Goal: Information Seeking & Learning: Learn about a topic

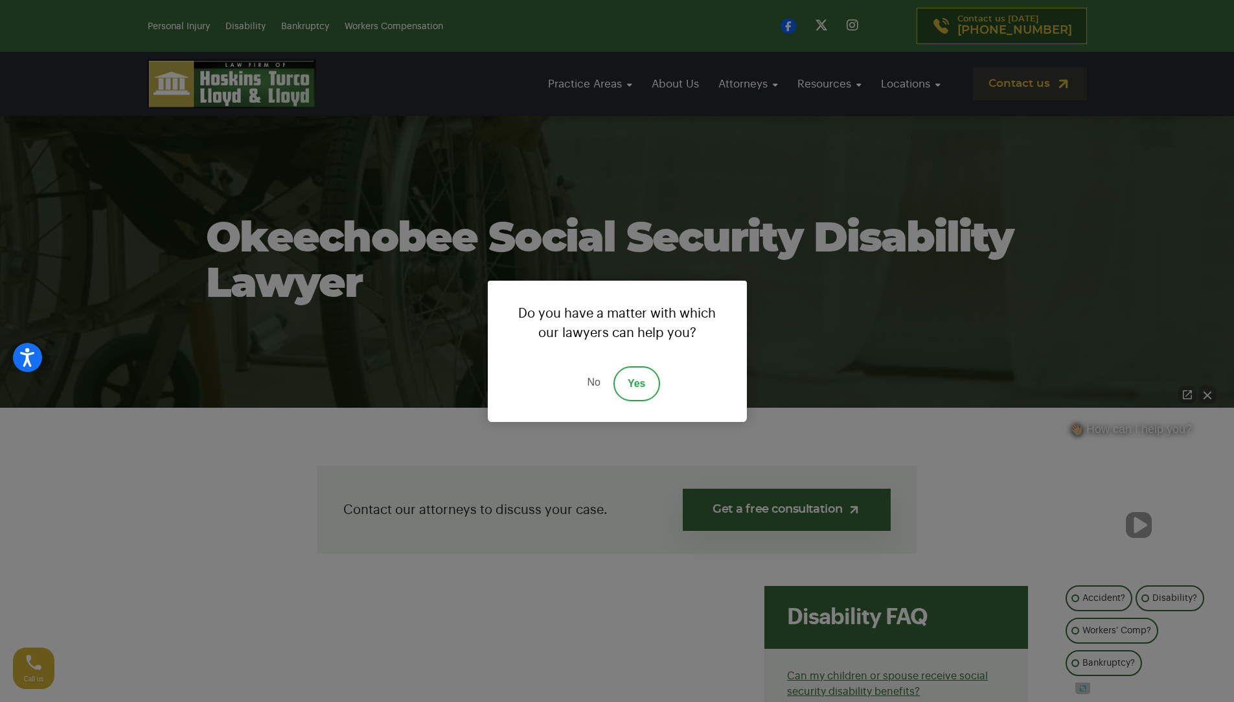
click at [588, 380] on link "No" at bounding box center [593, 383] width 39 height 35
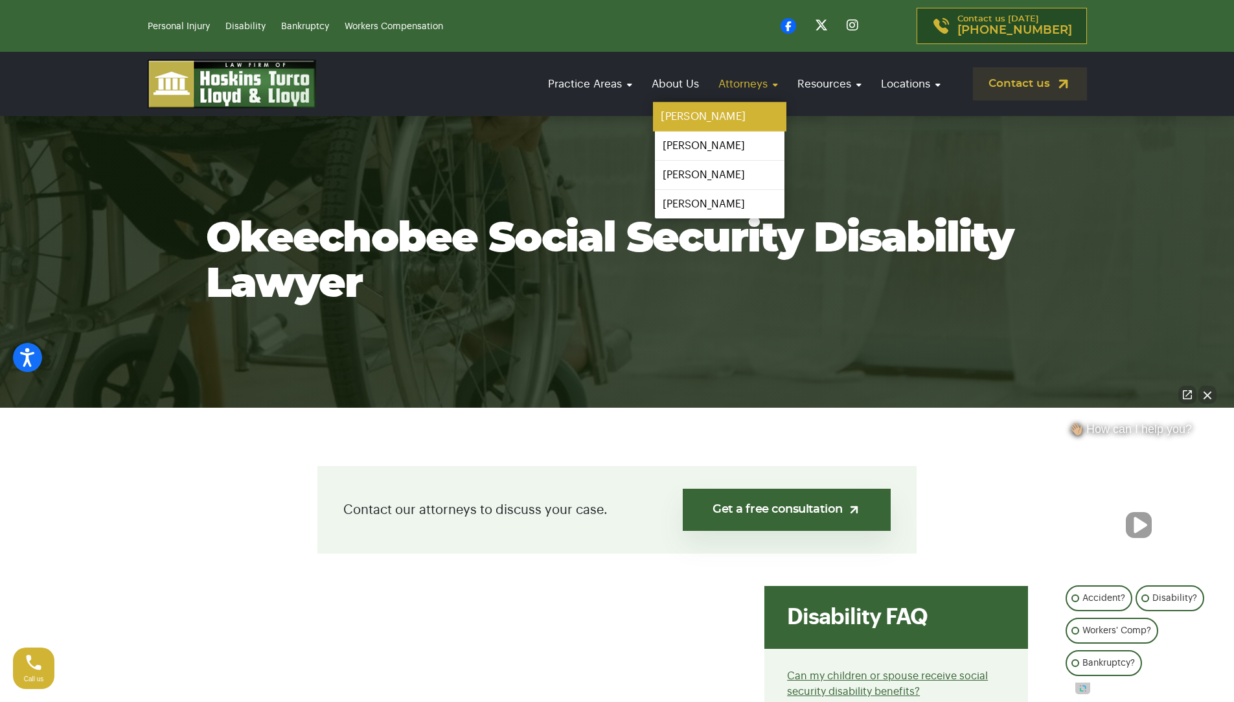
click at [726, 116] on link "[PERSON_NAME]" at bounding box center [719, 116] width 133 height 29
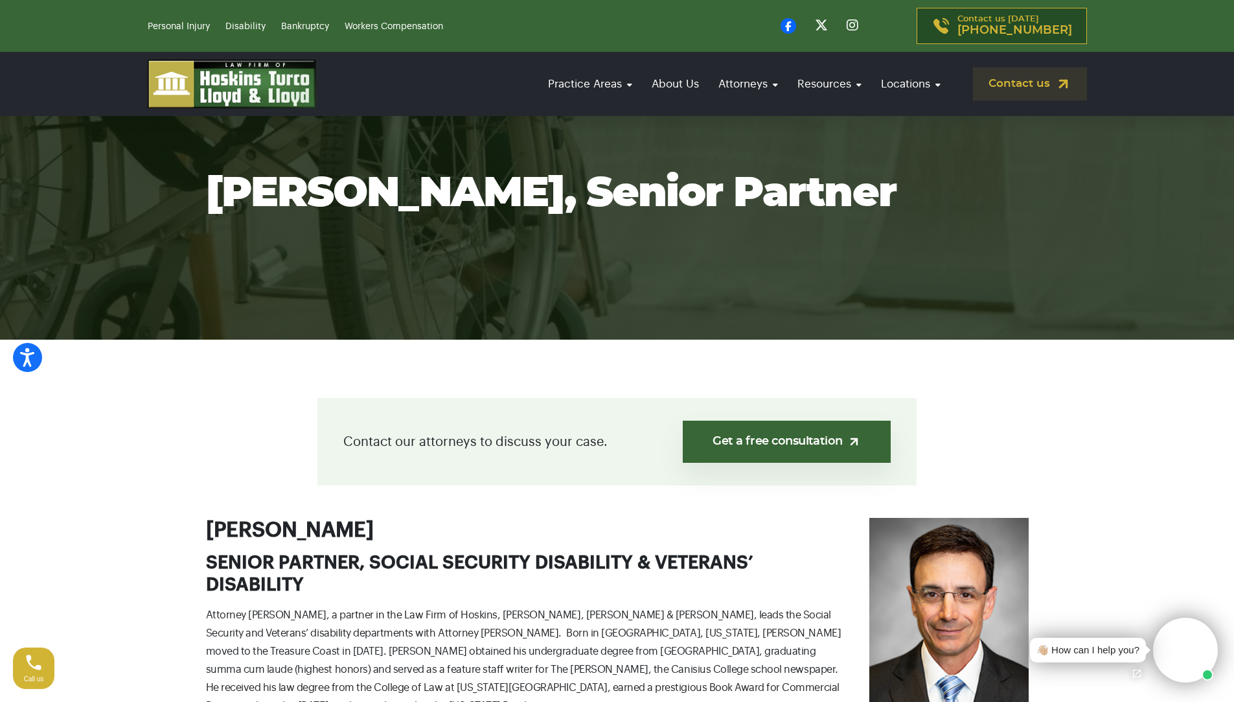
scroll to position [259, 0]
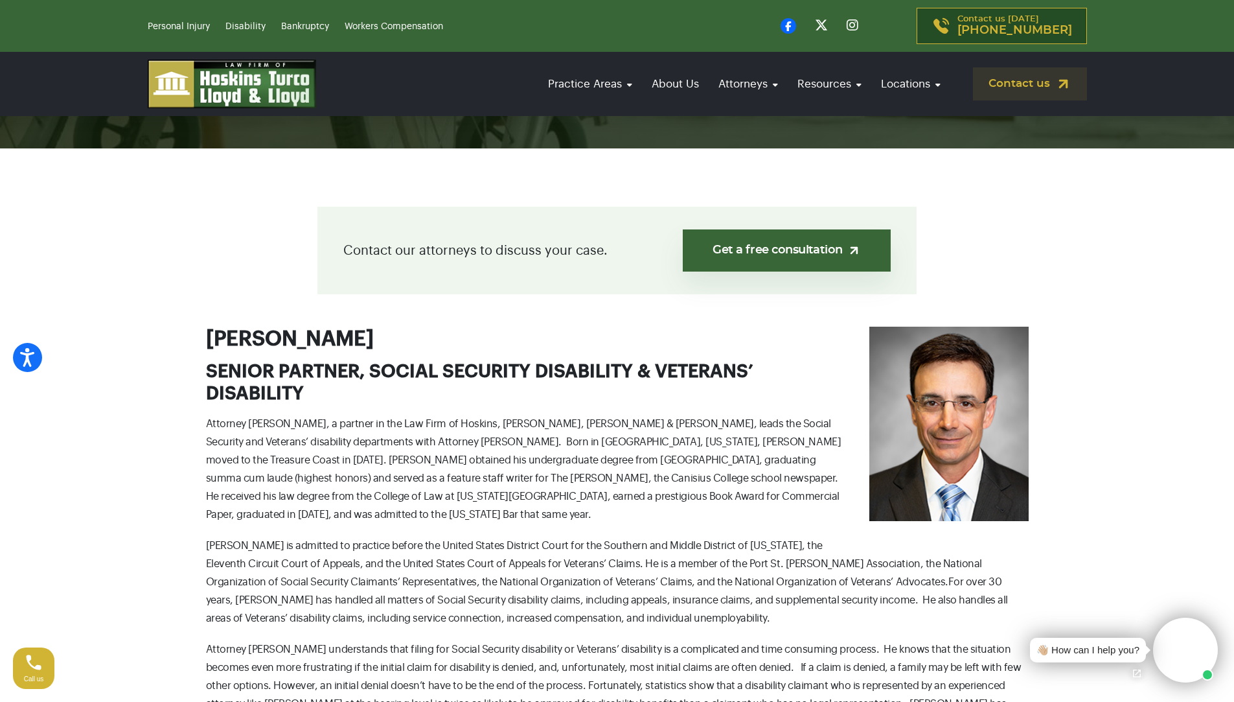
drag, startPoint x: 347, startPoint y: 338, endPoint x: 198, endPoint y: 340, distance: 149.7
click at [198, 340] on div "Contact our attorneys to discuss your case. Get a free consultation Louis D. Tu…" at bounding box center [617, 503] width 855 height 592
copy h2 "Louis D. Turco"
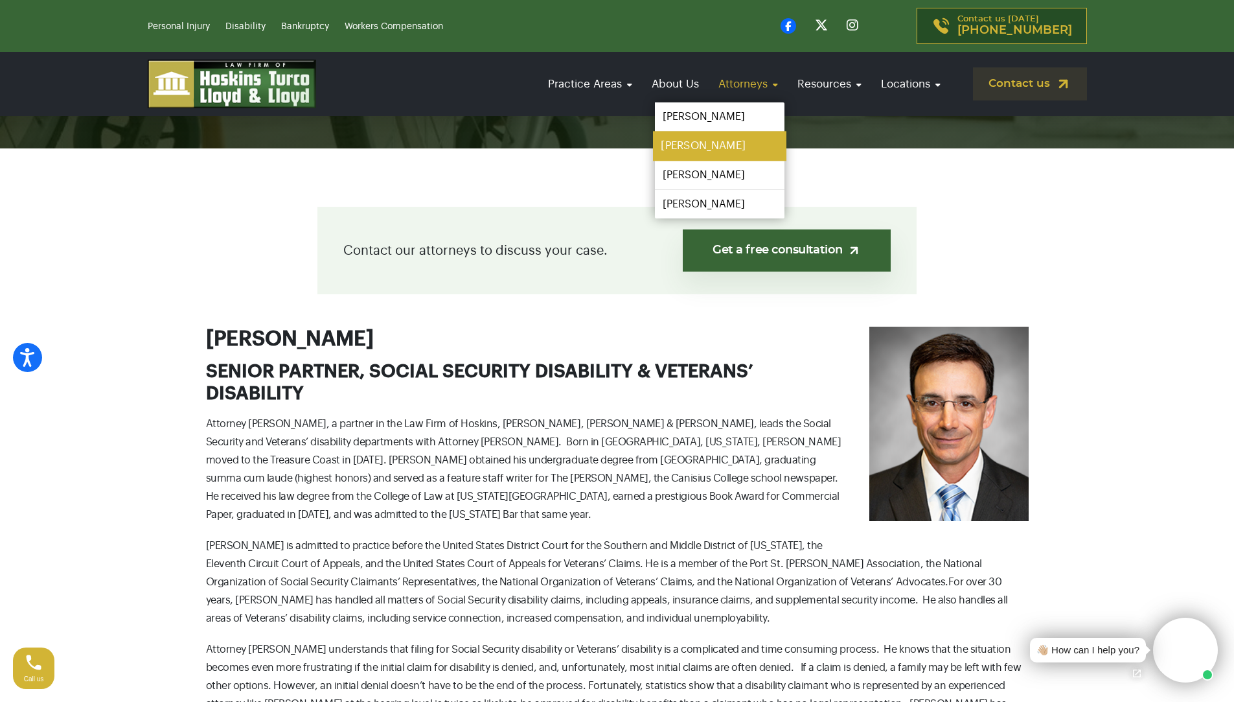
click at [701, 152] on link "[PERSON_NAME]" at bounding box center [719, 146] width 133 height 29
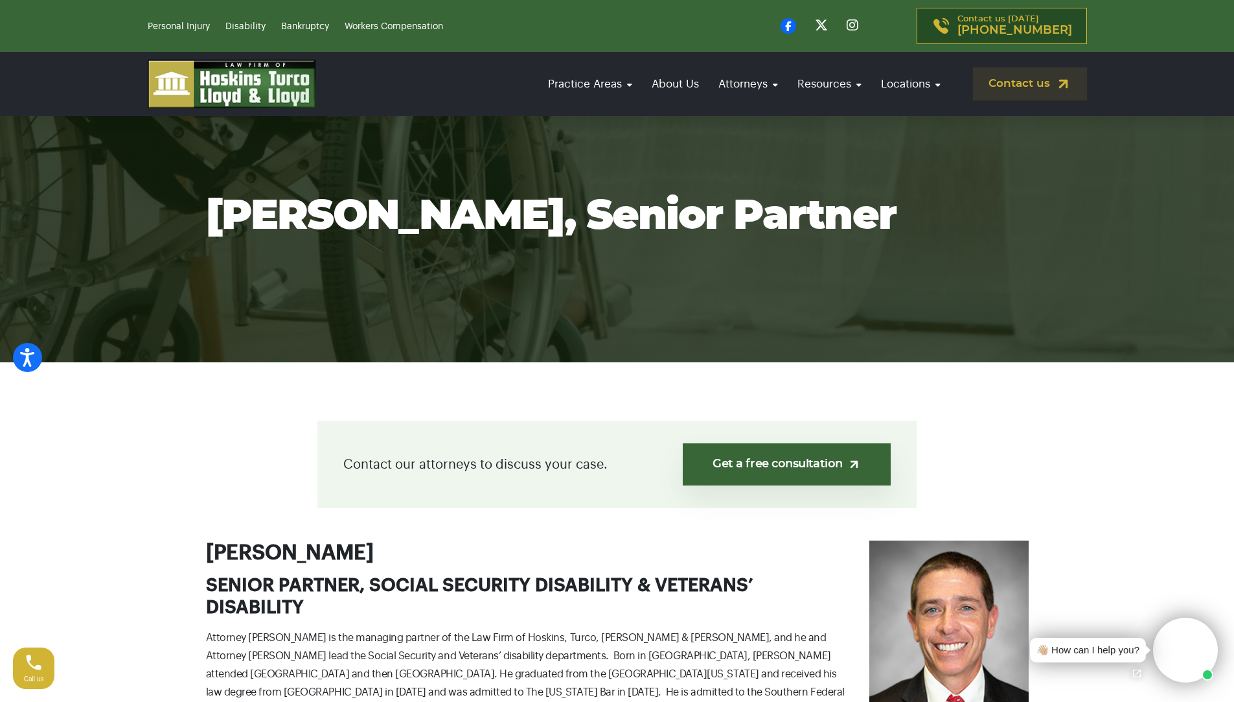
scroll to position [259, 0]
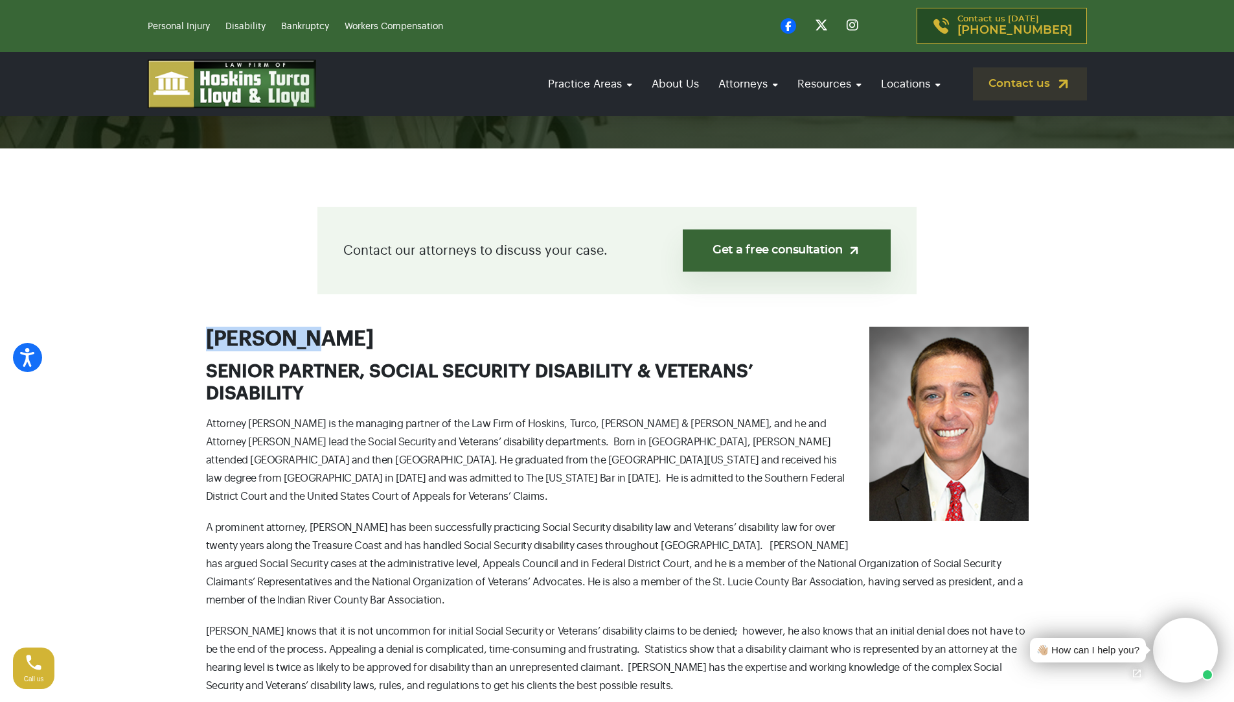
drag, startPoint x: 325, startPoint y: 341, endPoint x: 166, endPoint y: 336, distance: 158.8
click at [166, 336] on section "Contact our attorneys to discuss your case. Get a free consultation Ian Lloyd S…" at bounding box center [617, 499] width 1234 height 703
copy h2 "[PERSON_NAME]"
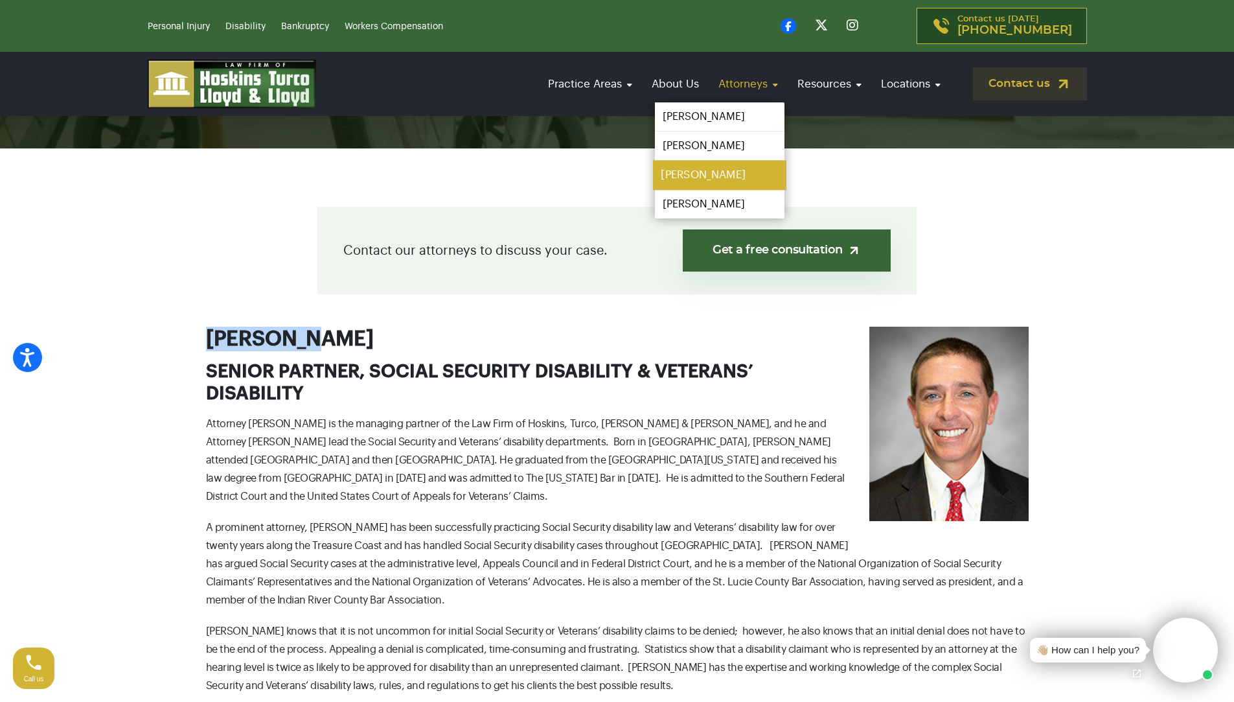
click at [719, 183] on link "[PERSON_NAME]" at bounding box center [719, 175] width 133 height 29
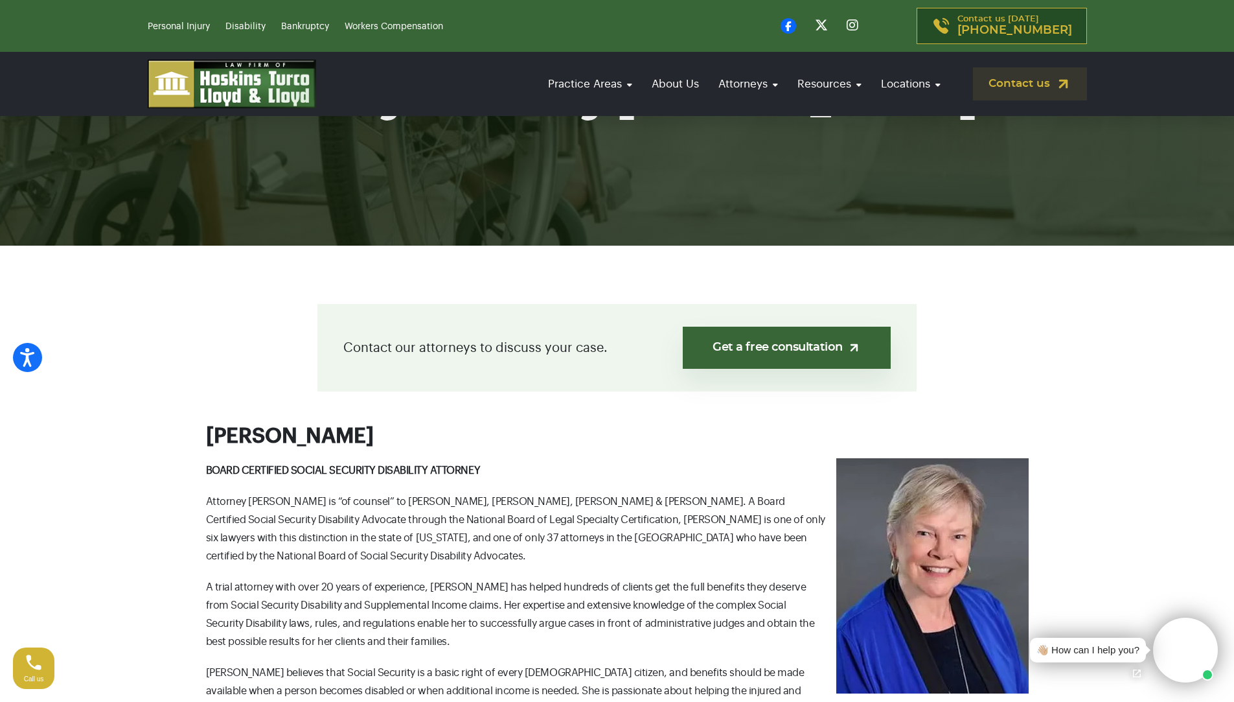
scroll to position [194, 0]
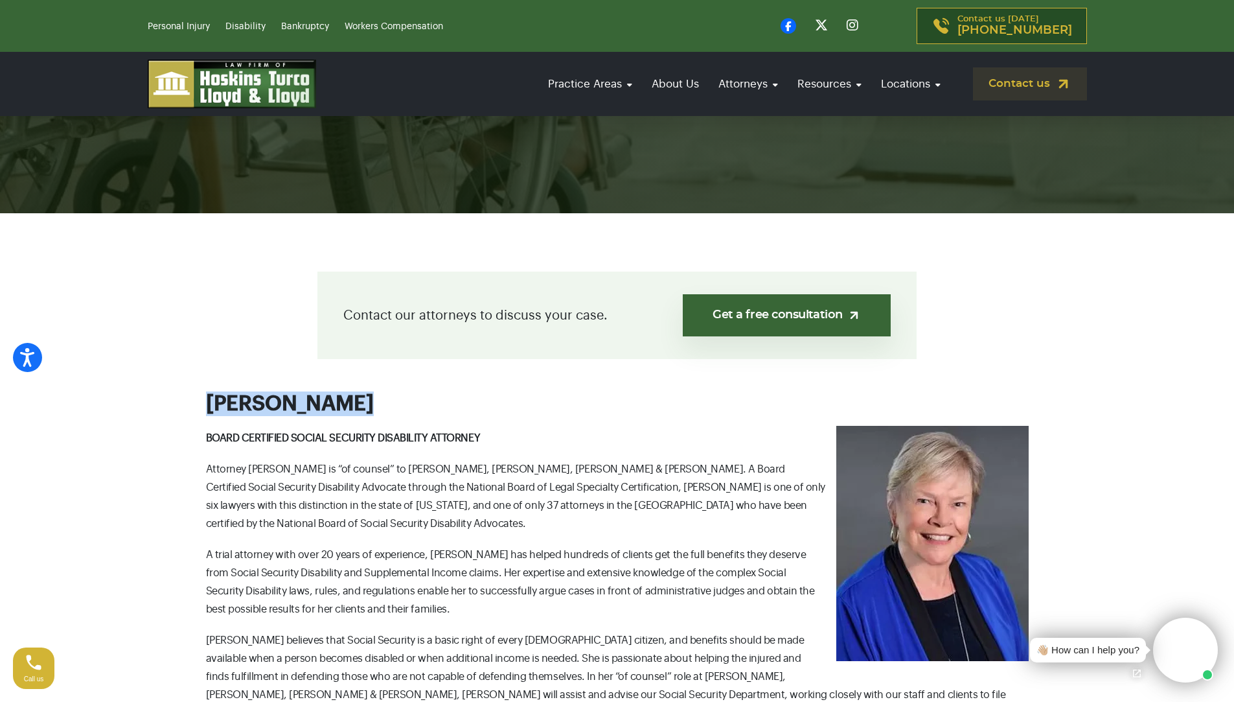
drag, startPoint x: 340, startPoint y: 400, endPoint x: 183, endPoint y: 406, distance: 156.9
click at [183, 406] on section "Contact our attorneys to discuss your case. Get a free consultation Joy E. Grey…" at bounding box center [617, 518] width 1234 height 611
copy h2 "Joy E. Greyer"
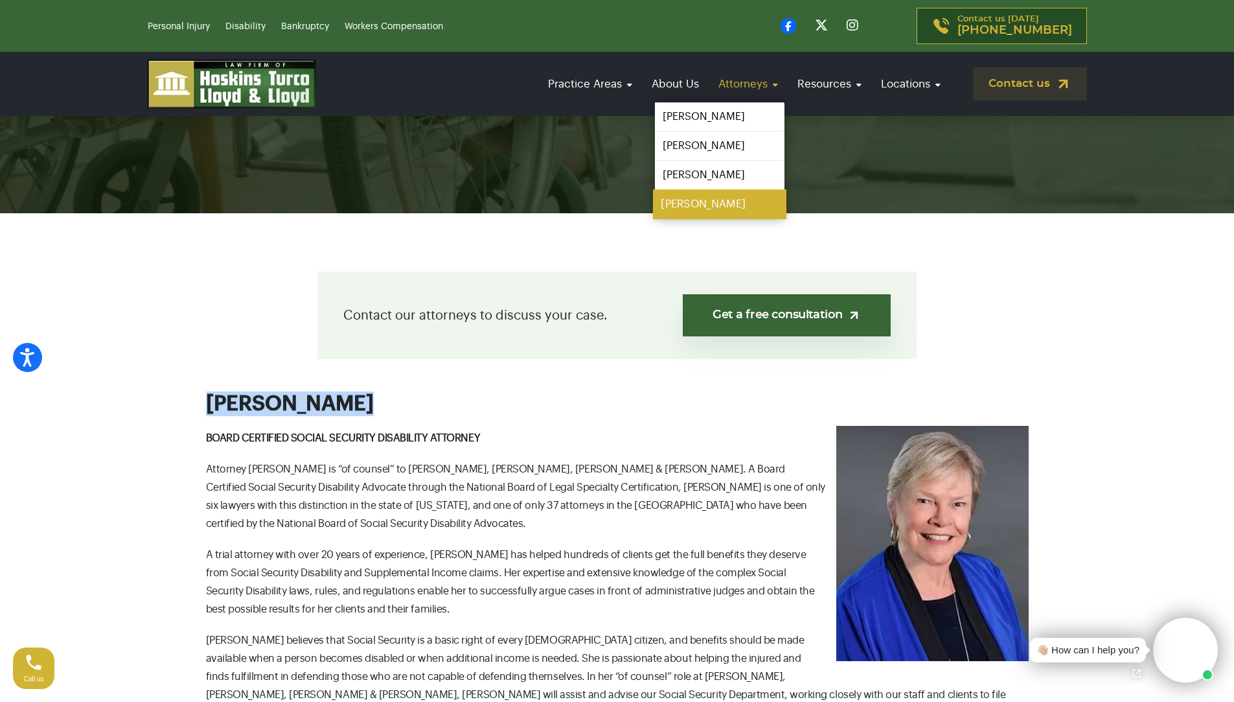
click at [710, 209] on link "[PERSON_NAME]" at bounding box center [719, 204] width 133 height 29
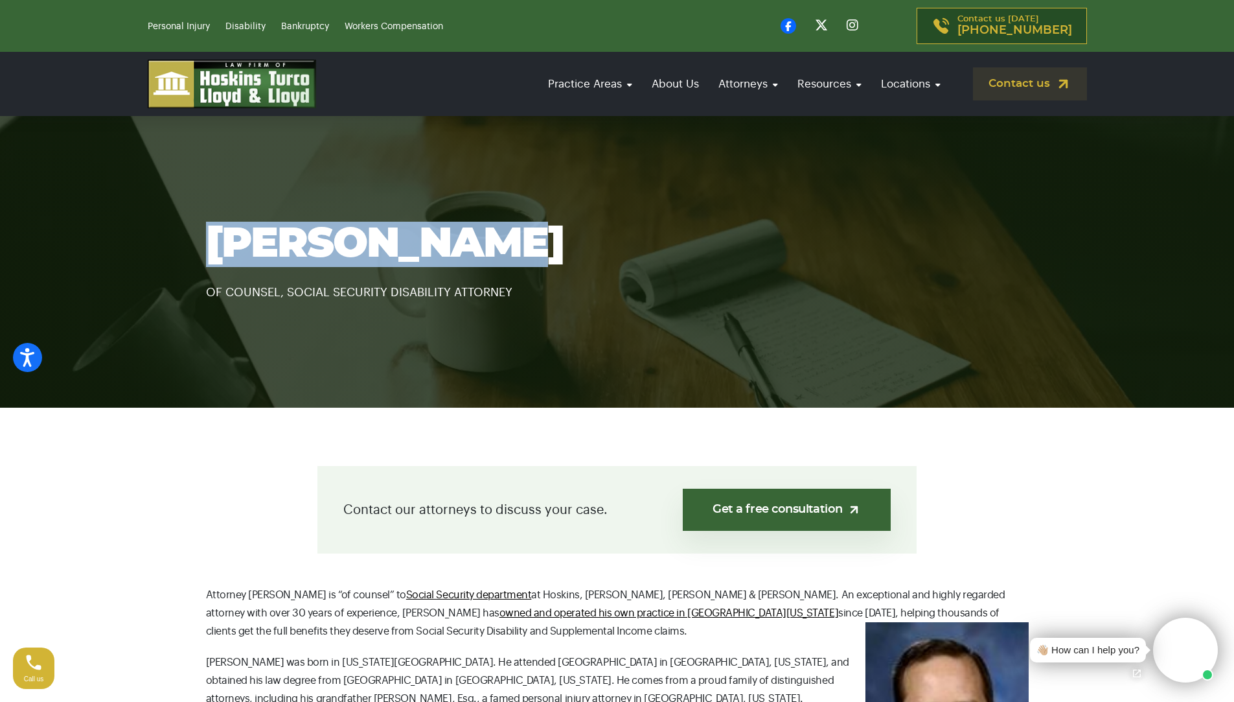
copy h1 "Randy Zeldin"
drag, startPoint x: 518, startPoint y: 248, endPoint x: 145, endPoint y: 234, distance: 373.5
click at [145, 234] on section "Randy Zeldin OF COUNSEL, SOCIAL SECURITY DISABILITY ATTORNEY" at bounding box center [617, 262] width 1234 height 292
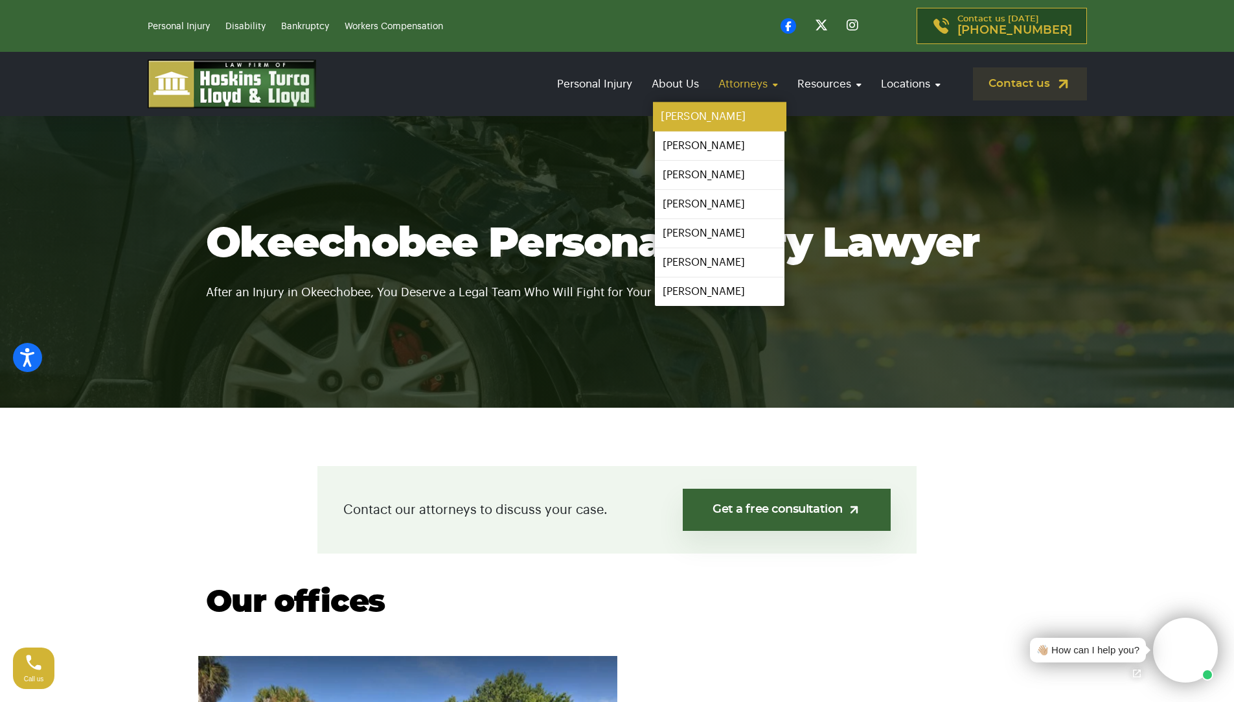
click at [717, 123] on link "[PERSON_NAME]" at bounding box center [719, 116] width 133 height 29
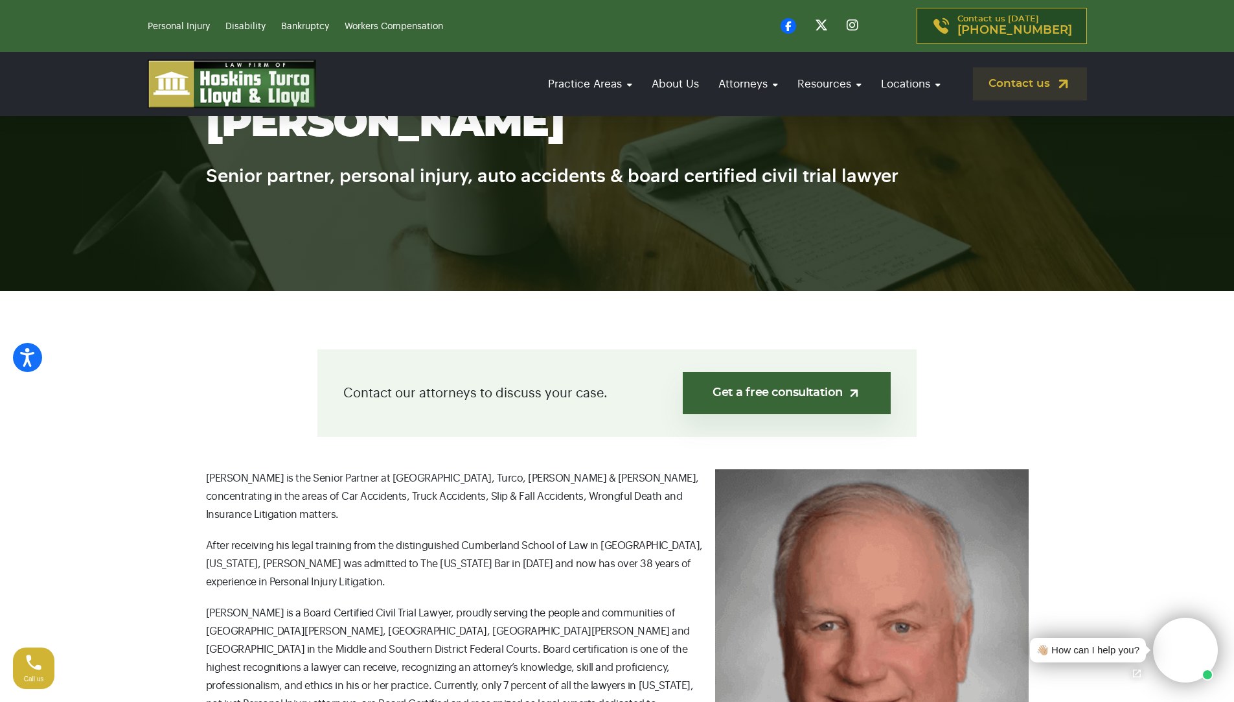
scroll to position [130, 0]
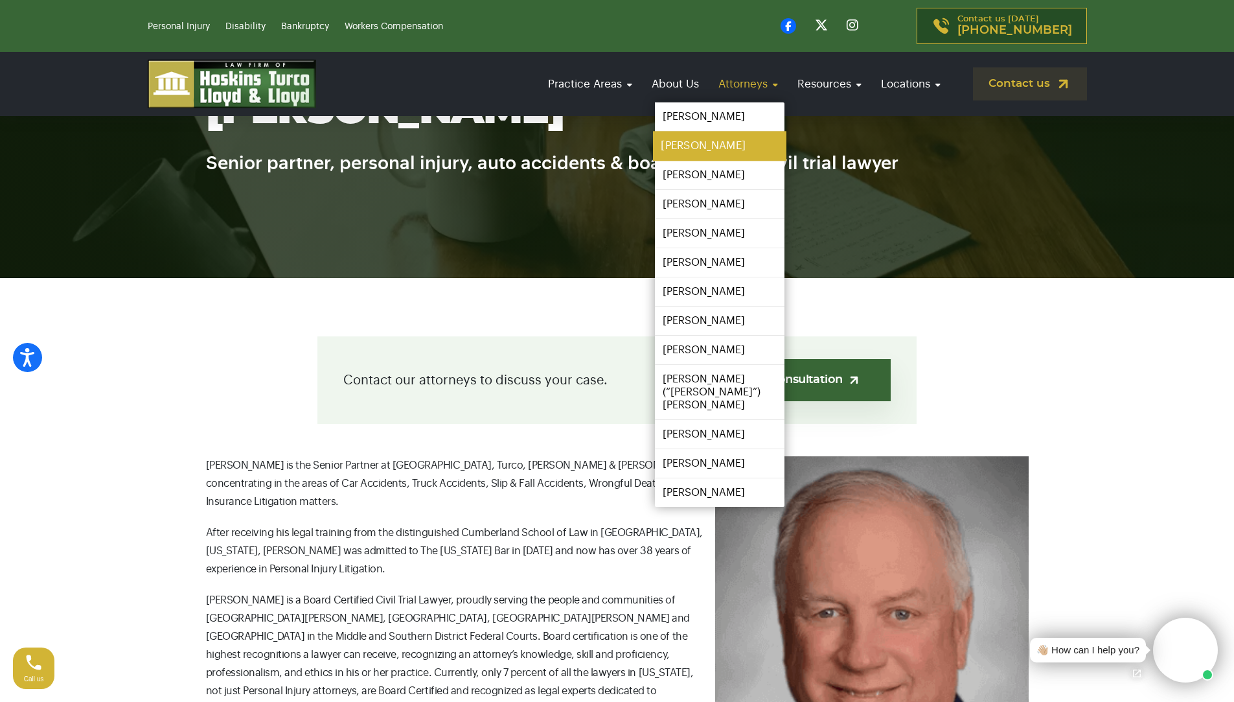
click at [711, 144] on link "[PERSON_NAME]" at bounding box center [719, 146] width 133 height 29
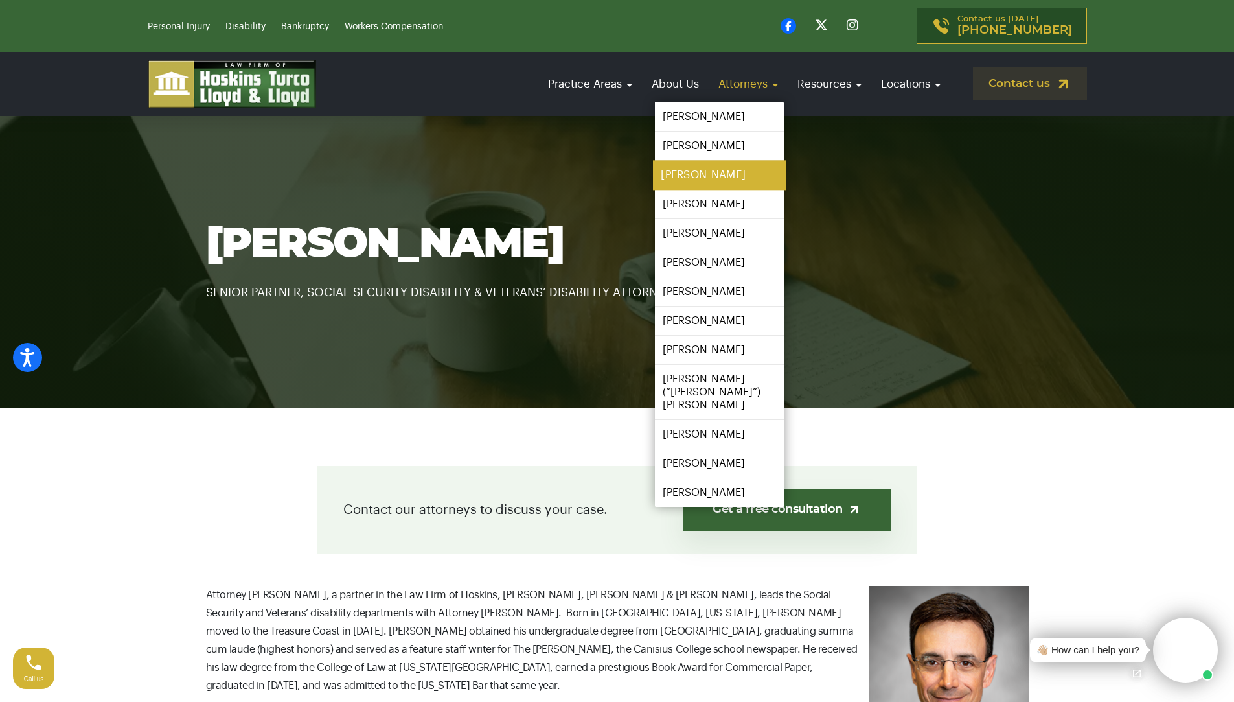
click at [691, 181] on link "[PERSON_NAME]" at bounding box center [719, 175] width 133 height 29
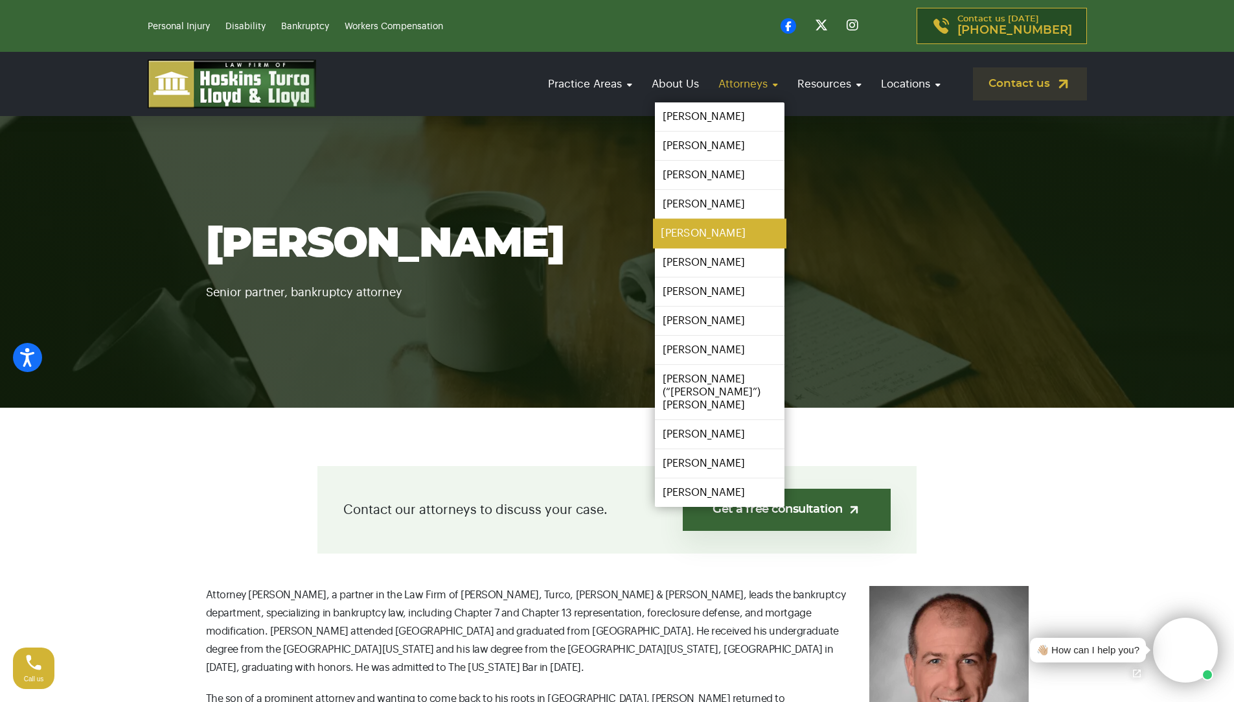
click at [697, 234] on link "[PERSON_NAME]" at bounding box center [719, 233] width 133 height 29
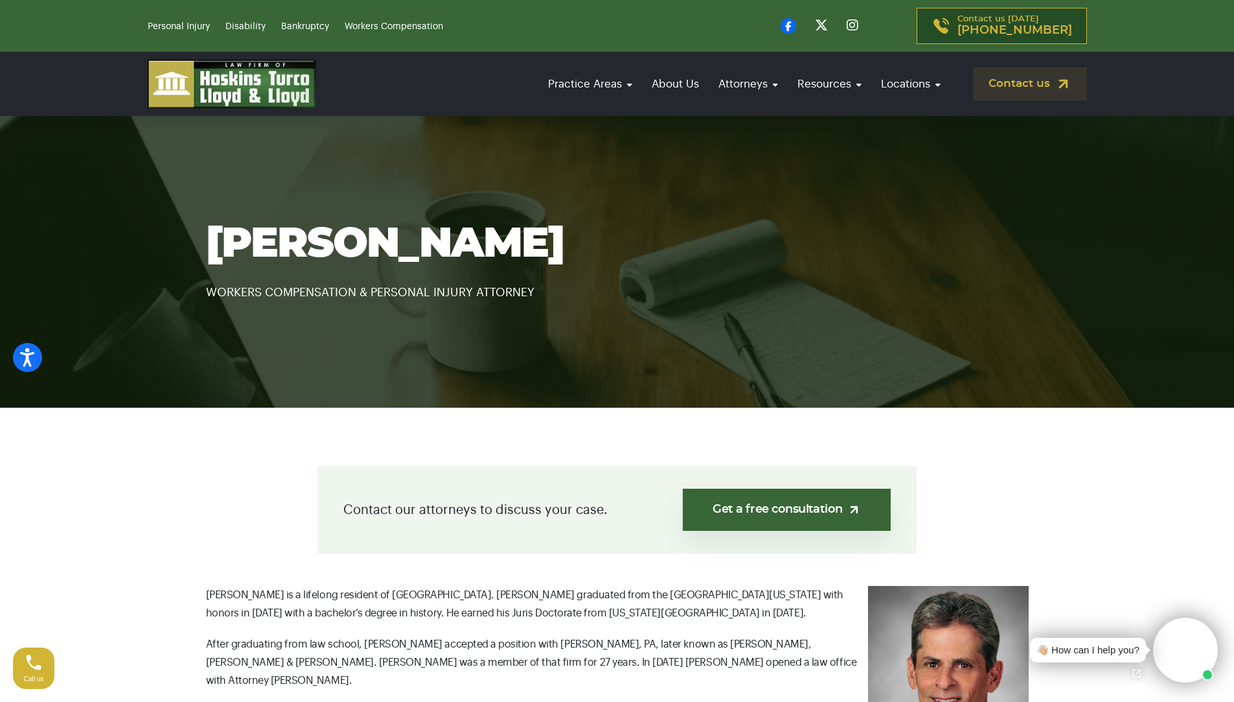
drag, startPoint x: 566, startPoint y: 237, endPoint x: 194, endPoint y: 246, distance: 372.0
click at [194, 246] on div "Ronald S. Fanaro WORKERS COMPENSATION & PERSONAL INJURY ATTORNEY" at bounding box center [617, 262] width 855 height 80
copy h1 "Ronald S. Fanaro"
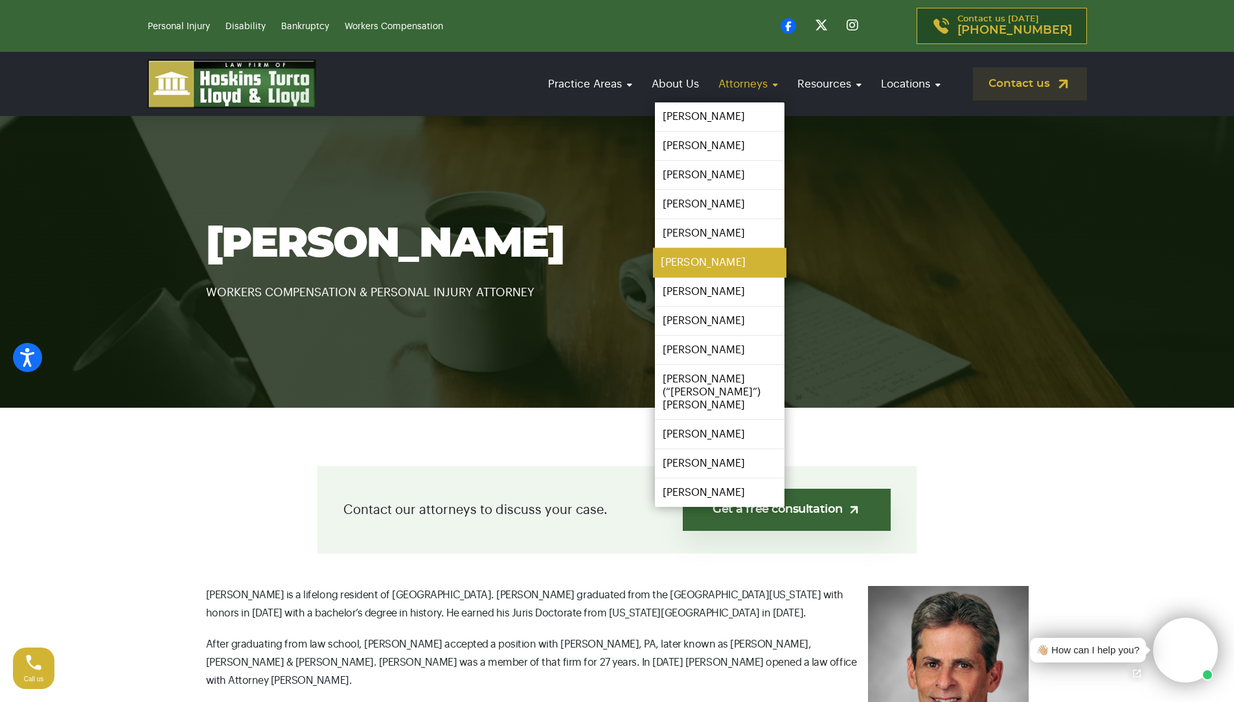
click at [738, 260] on link "[PERSON_NAME]" at bounding box center [719, 262] width 133 height 29
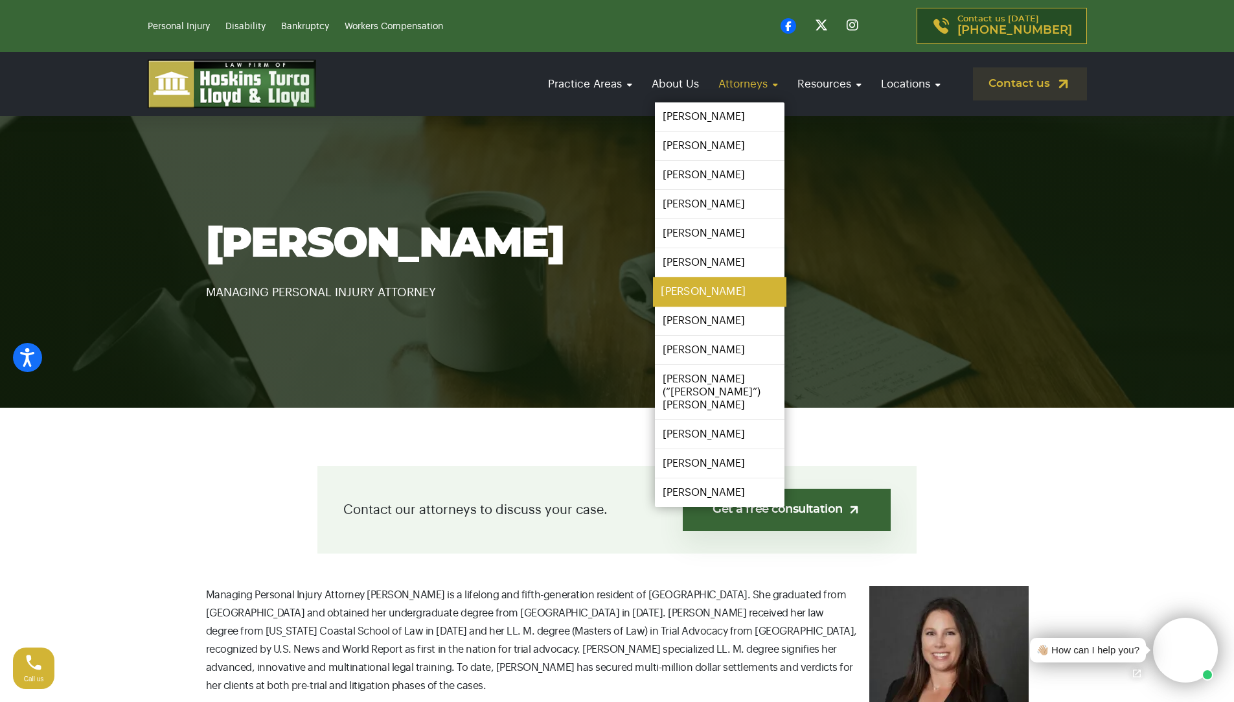
click at [711, 291] on link "[PERSON_NAME]" at bounding box center [719, 291] width 133 height 29
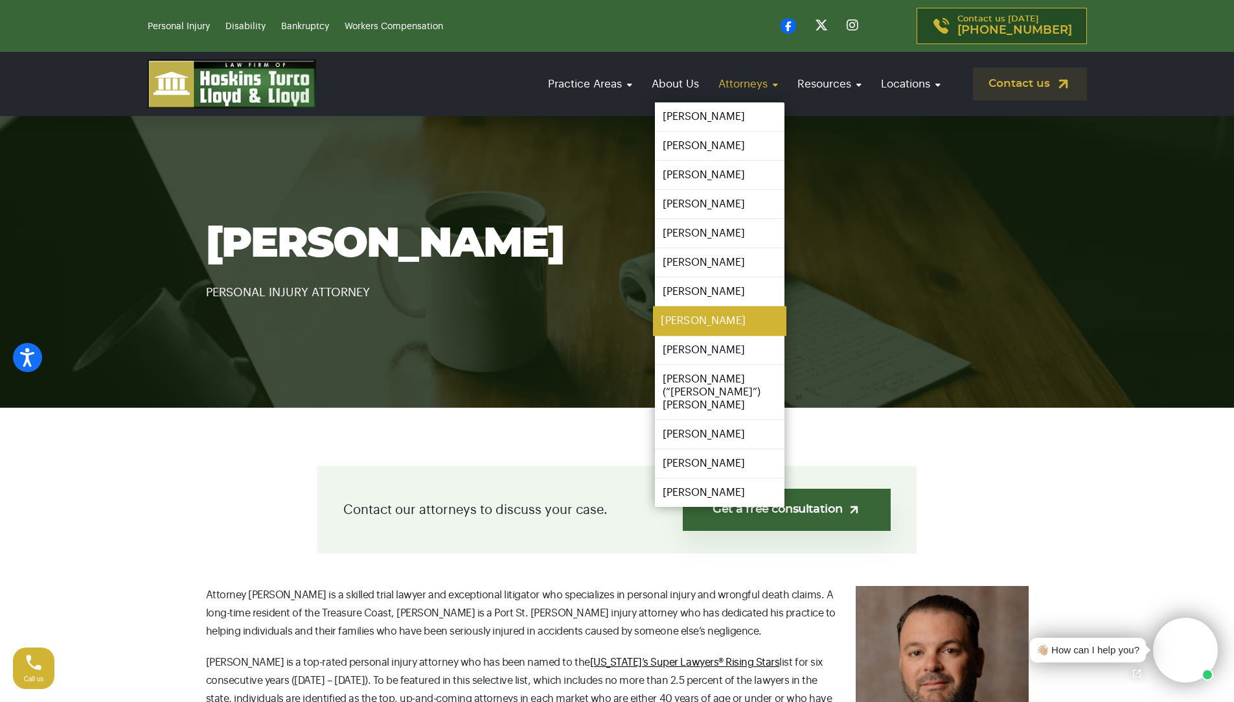
click at [726, 319] on link "[PERSON_NAME]" at bounding box center [719, 321] width 133 height 29
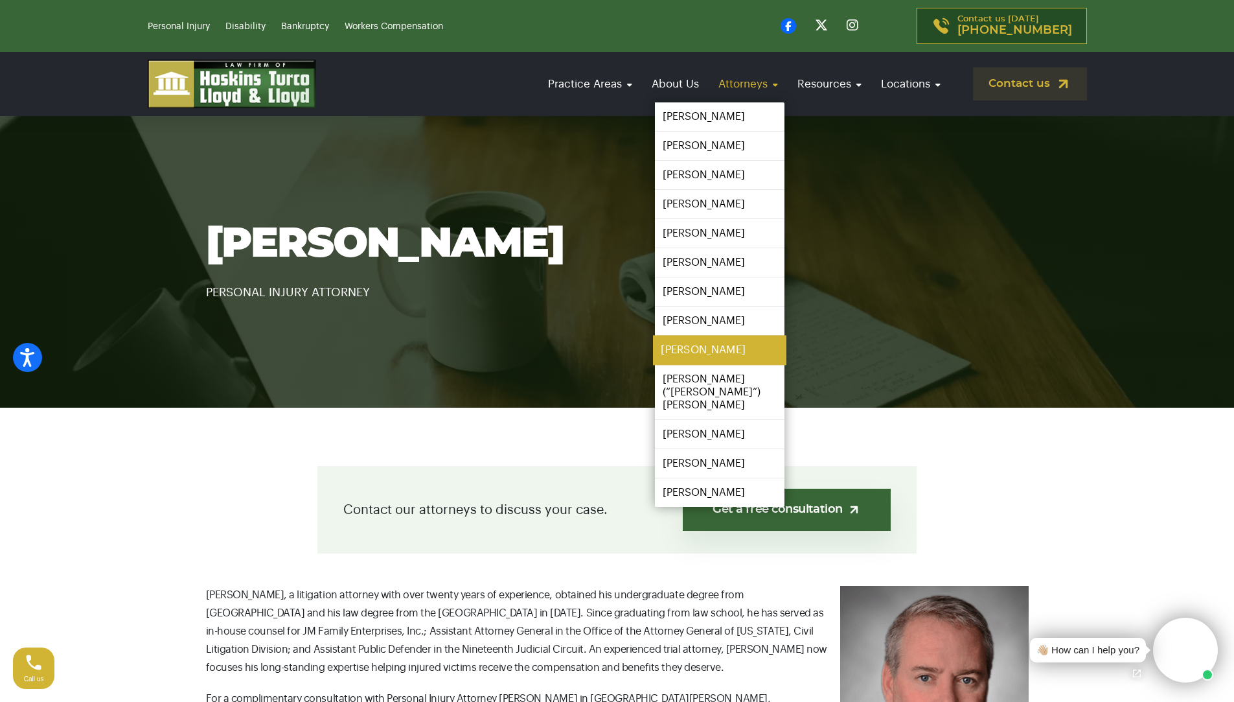
click at [702, 355] on link "[PERSON_NAME]" at bounding box center [719, 350] width 133 height 29
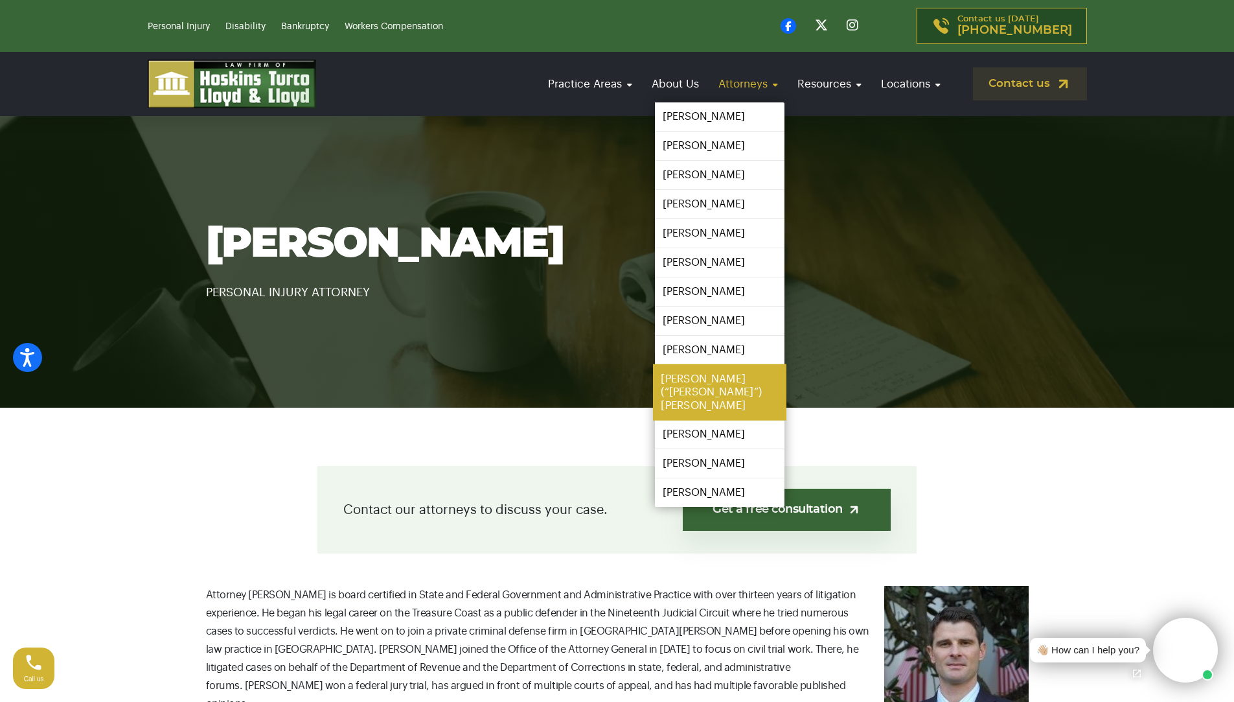
click at [693, 376] on link "[PERSON_NAME] (“[PERSON_NAME]”) [PERSON_NAME]" at bounding box center [719, 392] width 133 height 56
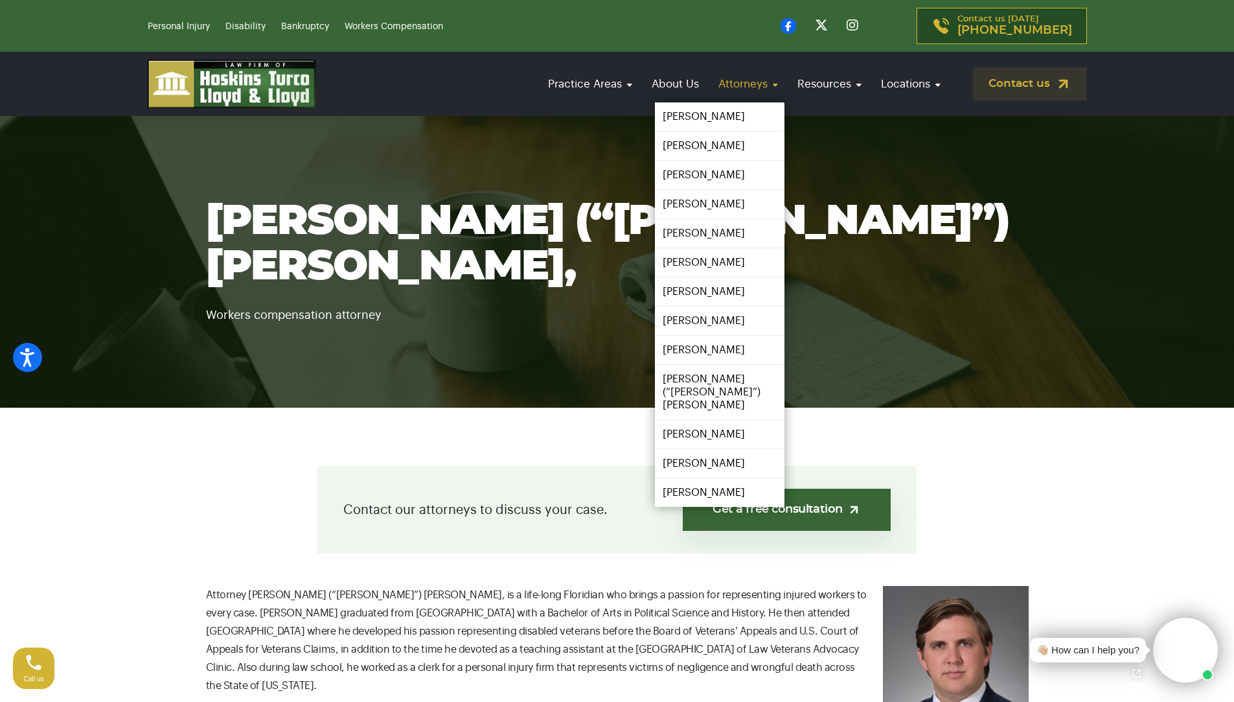
click at [765, 80] on link "Attorneys" at bounding box center [748, 83] width 73 height 37
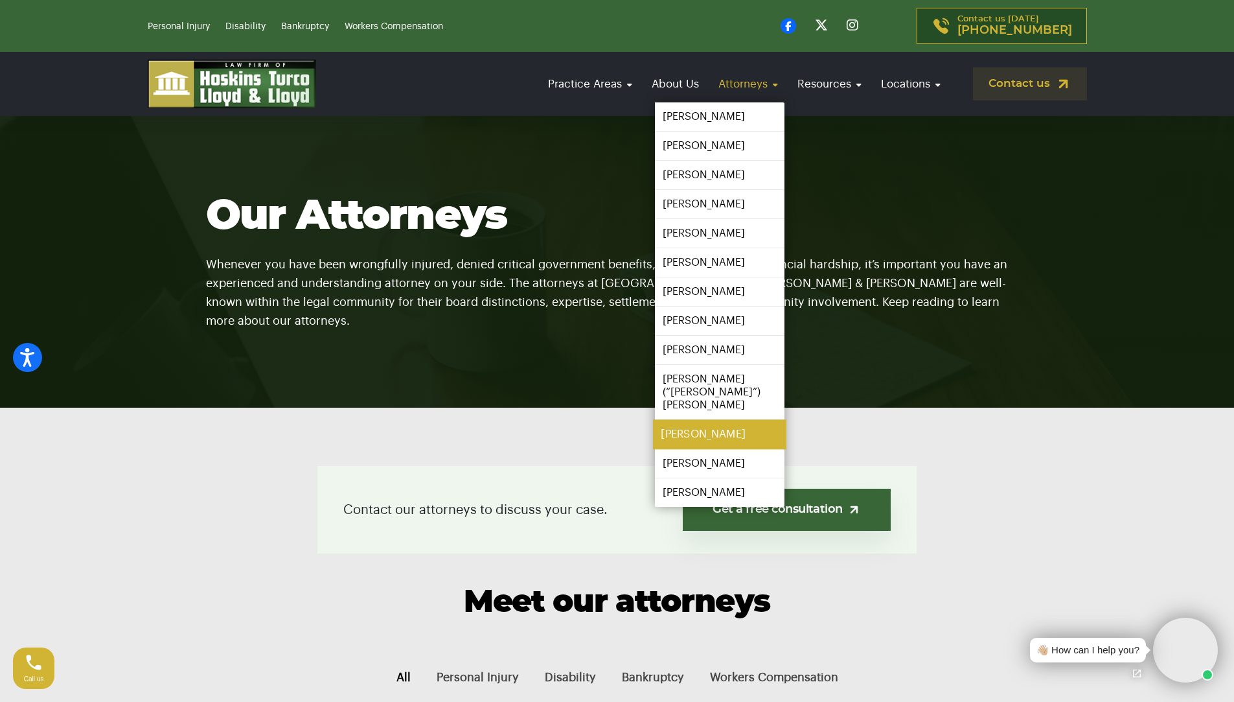
click at [719, 428] on link "[PERSON_NAME]" at bounding box center [719, 434] width 133 height 29
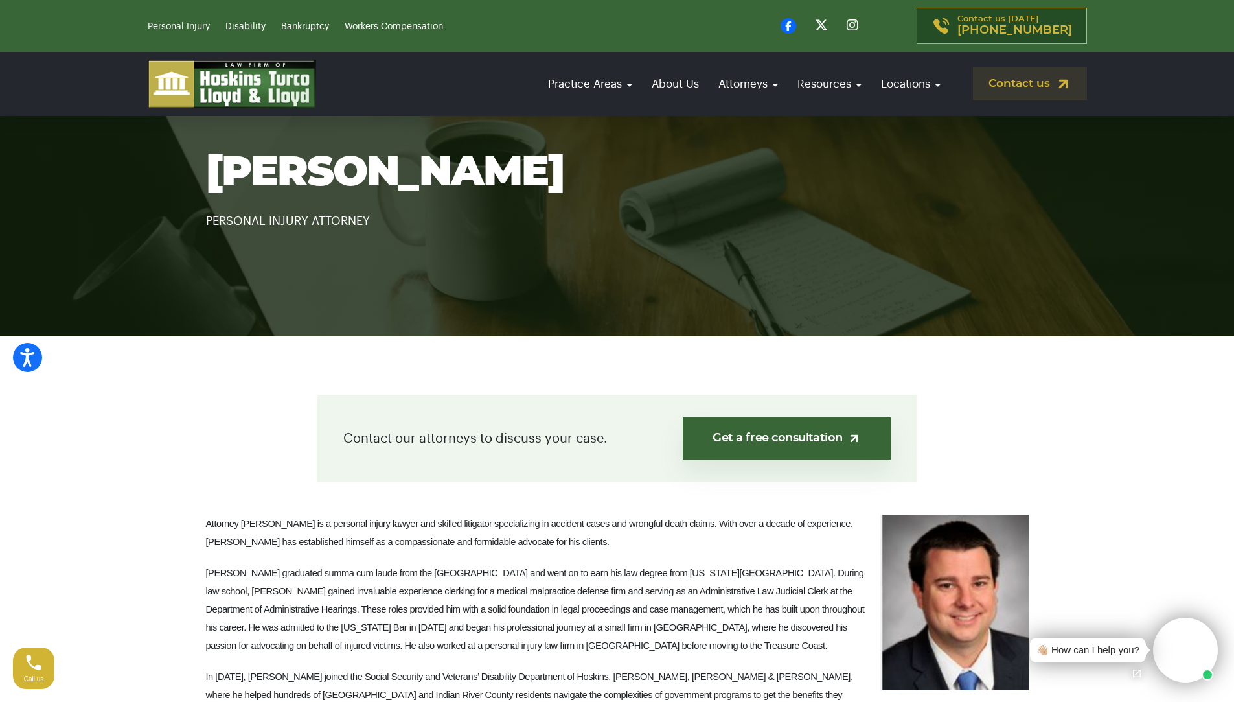
scroll to position [65, 0]
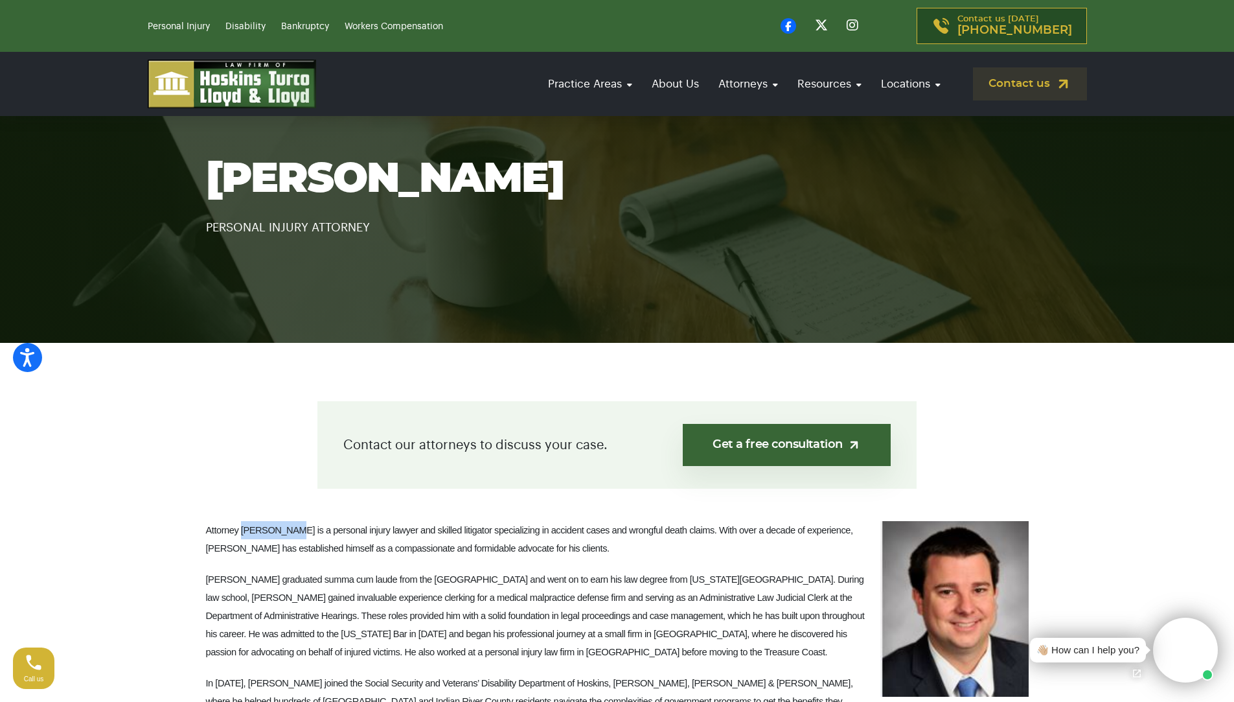
drag, startPoint x: 287, startPoint y: 527, endPoint x: 240, endPoint y: 533, distance: 47.0
click at [240, 533] on span "Attorney [PERSON_NAME] is a personal injury lawyer and skilled litigator specia…" at bounding box center [529, 539] width 647 height 29
copy span "[PERSON_NAME]"
